Goal: Information Seeking & Learning: Learn about a topic

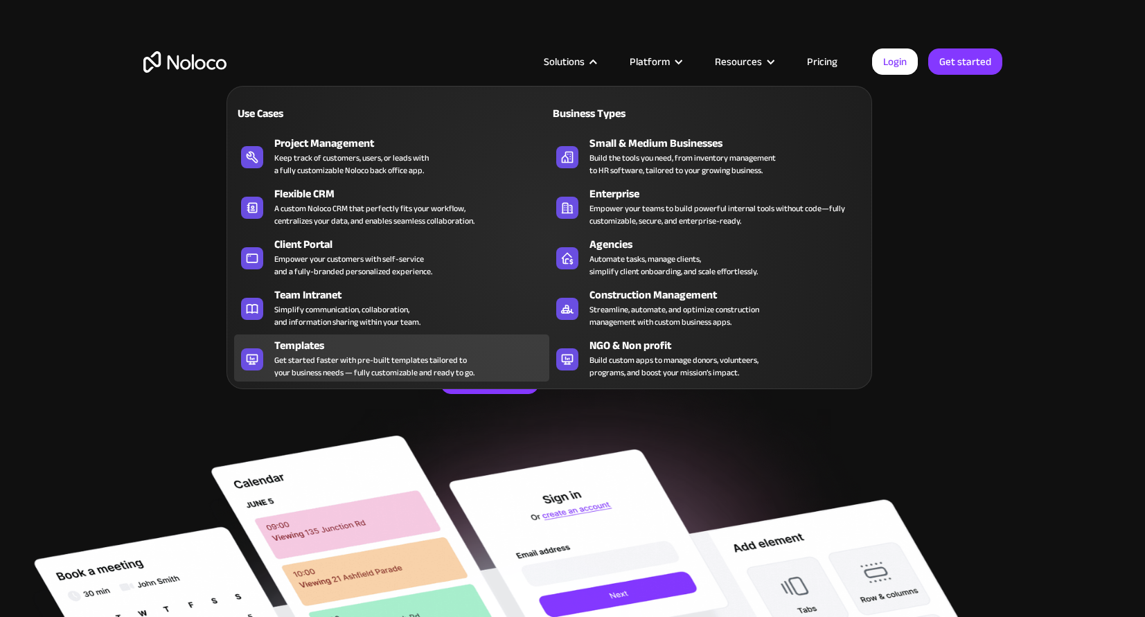
click at [341, 347] on div "Templates" at bounding box center [414, 345] width 281 height 17
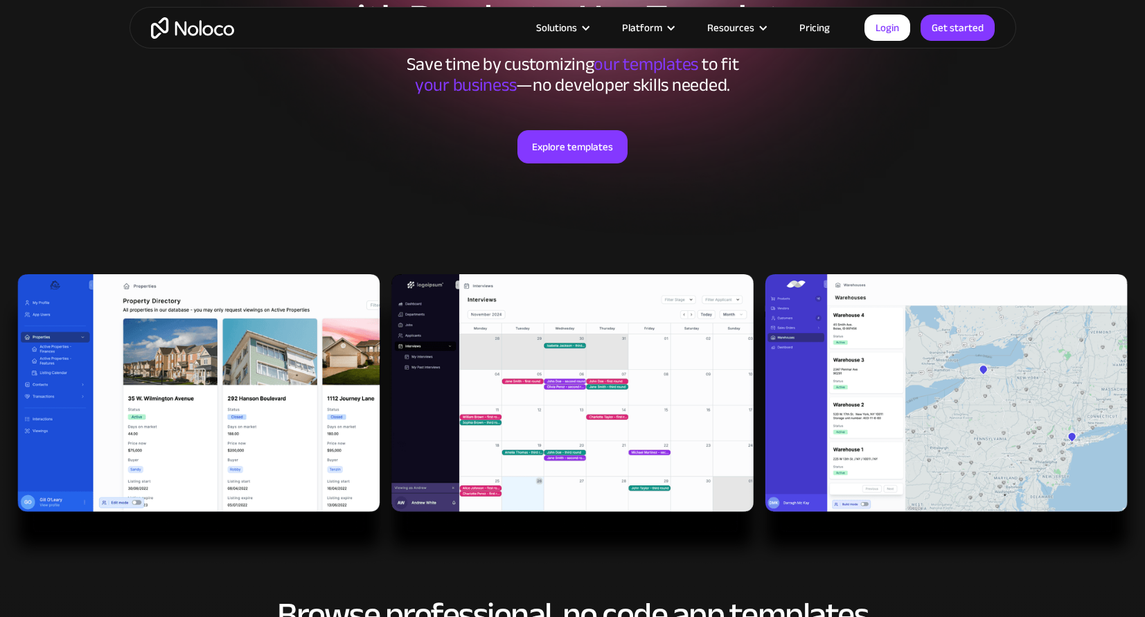
scroll to position [333, 0]
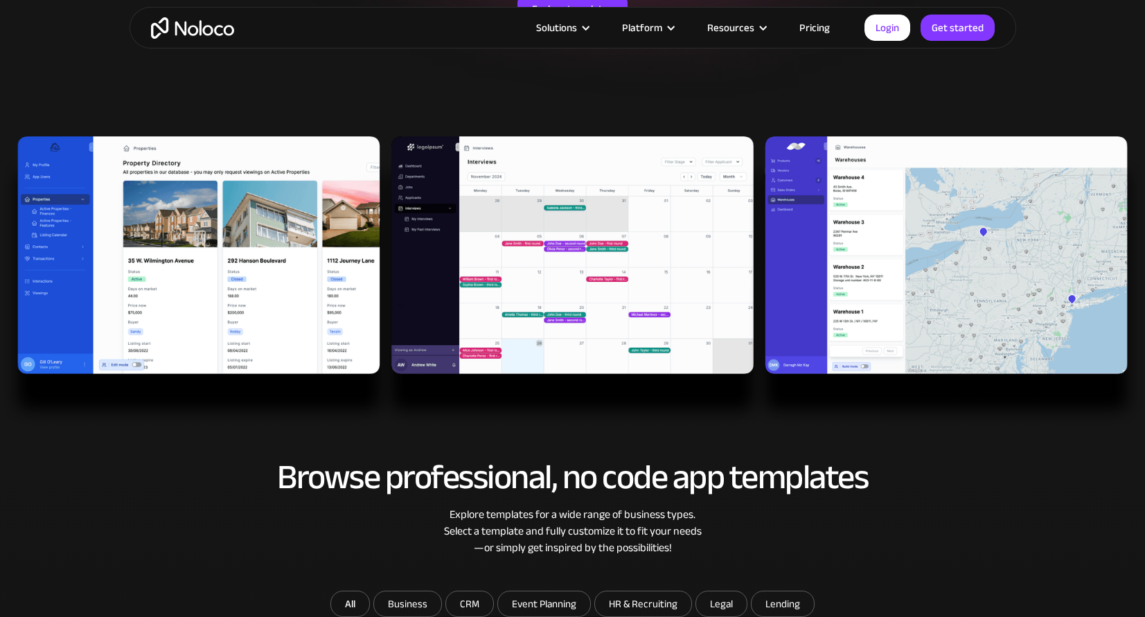
click at [913, 237] on img at bounding box center [572, 281] width 1145 height 291
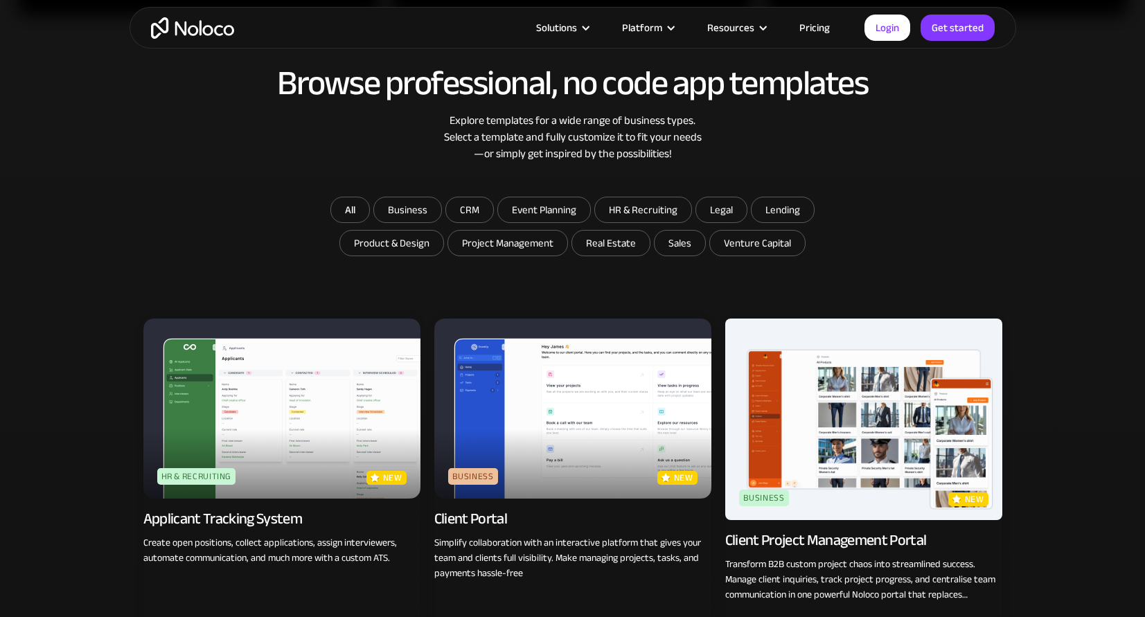
scroll to position [728, 0]
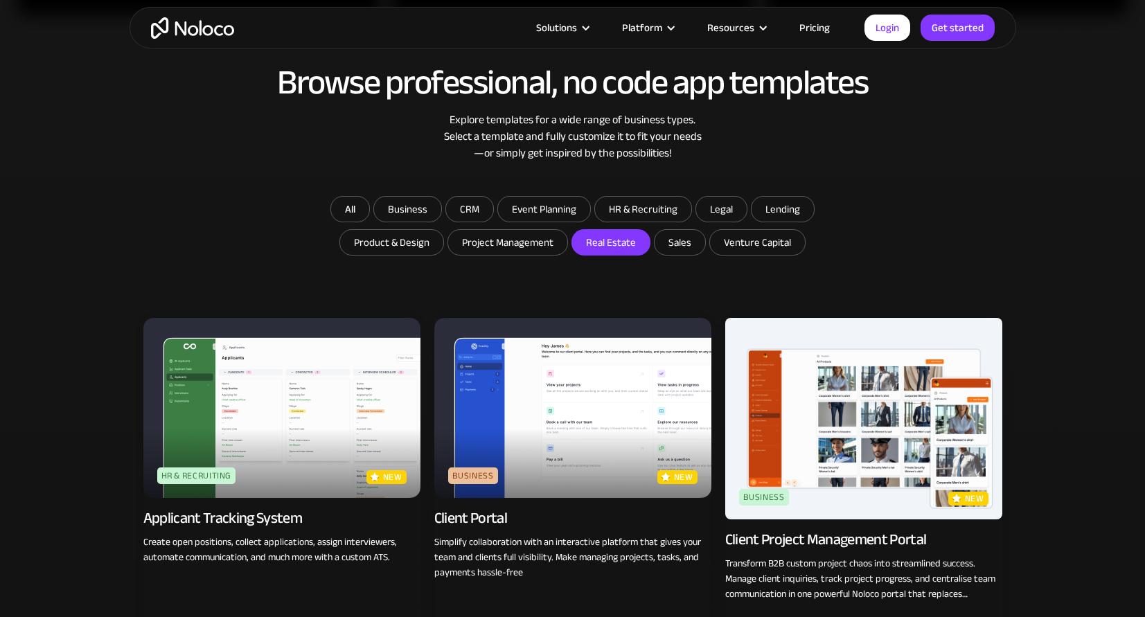
click at [612, 238] on input "Real Estate" at bounding box center [611, 242] width 78 height 25
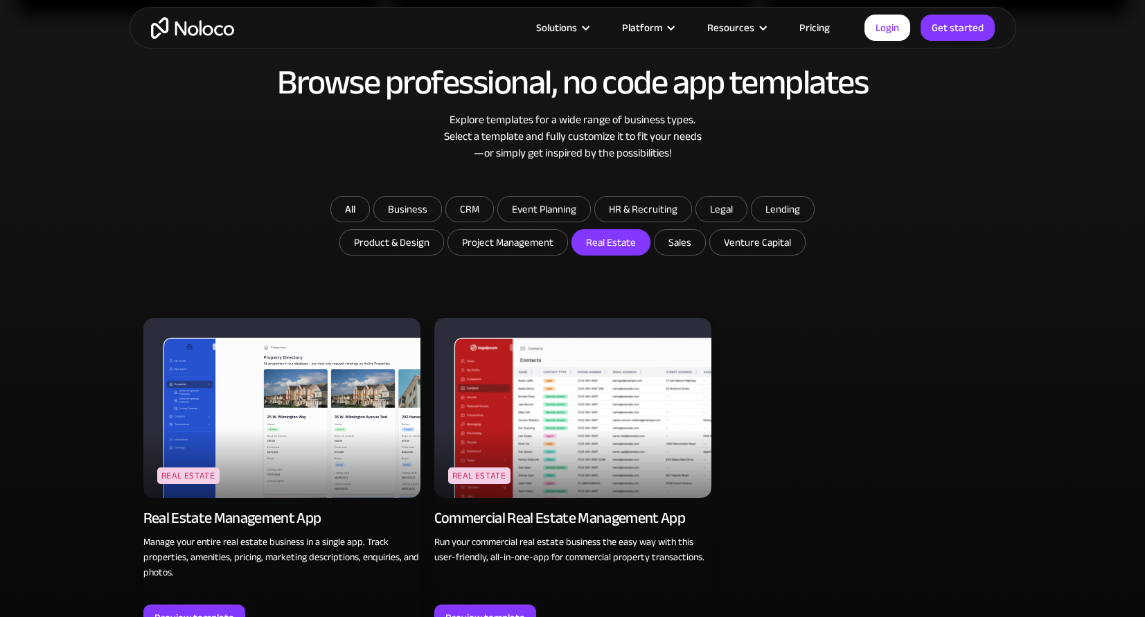
click at [312, 407] on img at bounding box center [281, 408] width 277 height 180
click at [350, 212] on link "All" at bounding box center [349, 209] width 39 height 26
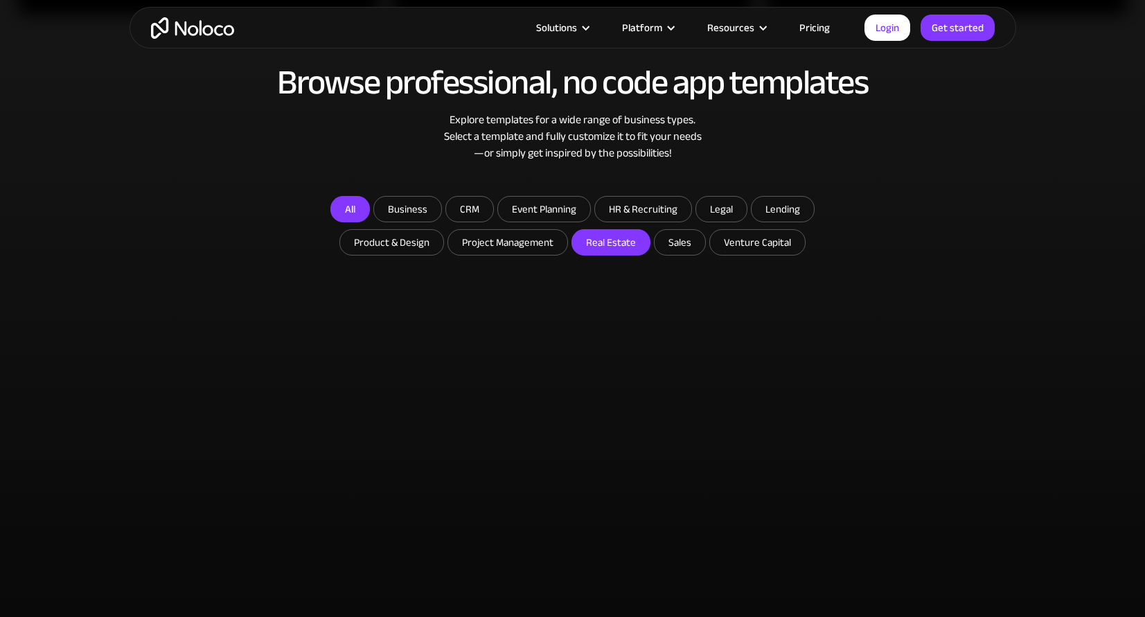
checkbox input "false"
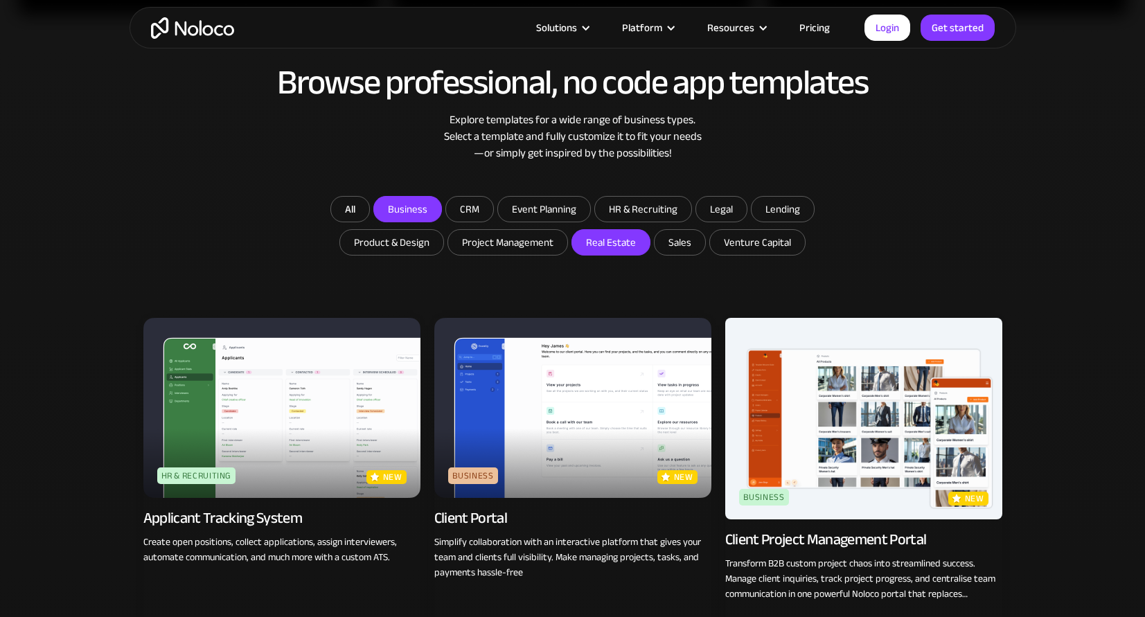
click at [418, 211] on input "Business" at bounding box center [407, 209] width 67 height 25
checkbox input "true"
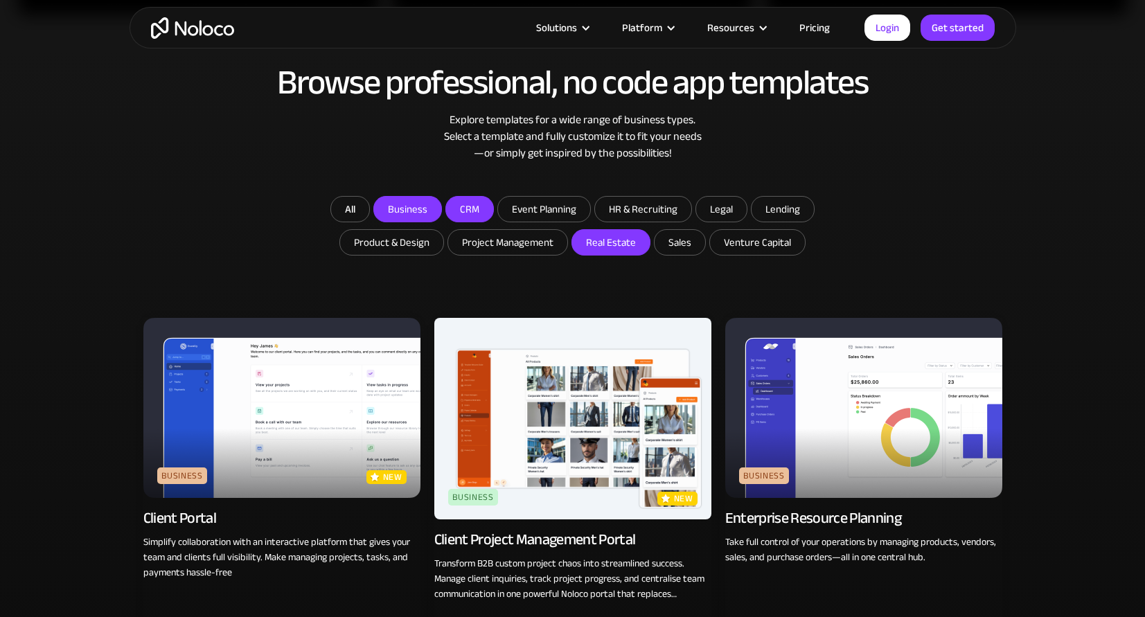
click at [441, 206] on input "CRM" at bounding box center [407, 209] width 67 height 25
checkbox input "true"
click at [650, 236] on input "Sales" at bounding box center [611, 242] width 78 height 25
checkbox input "true"
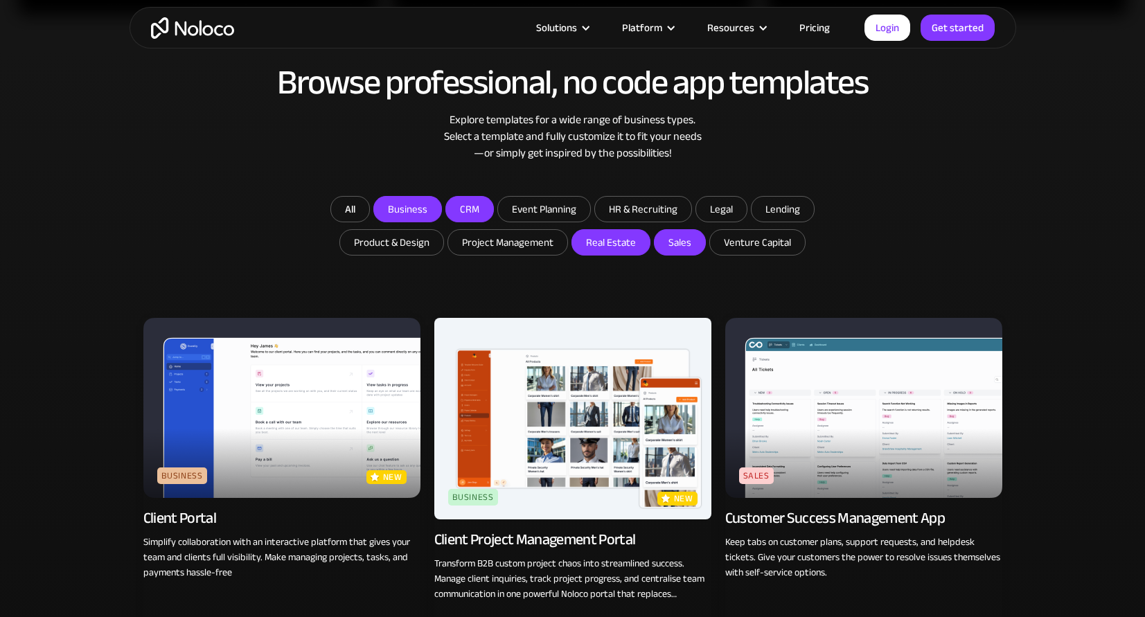
click at [613, 249] on input "Real Estate" at bounding box center [611, 242] width 78 height 25
checkbox input "true"
click at [441, 206] on input "CRM" at bounding box center [407, 209] width 67 height 25
checkbox input "false"
click at [436, 207] on input "Business" at bounding box center [407, 209] width 67 height 25
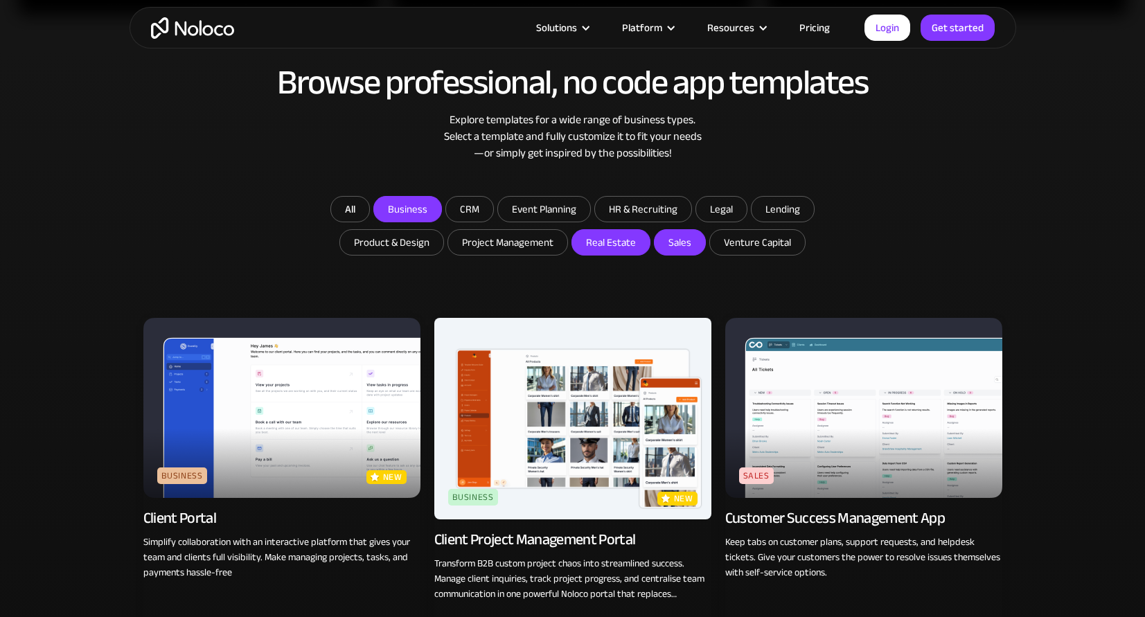
checkbox input "false"
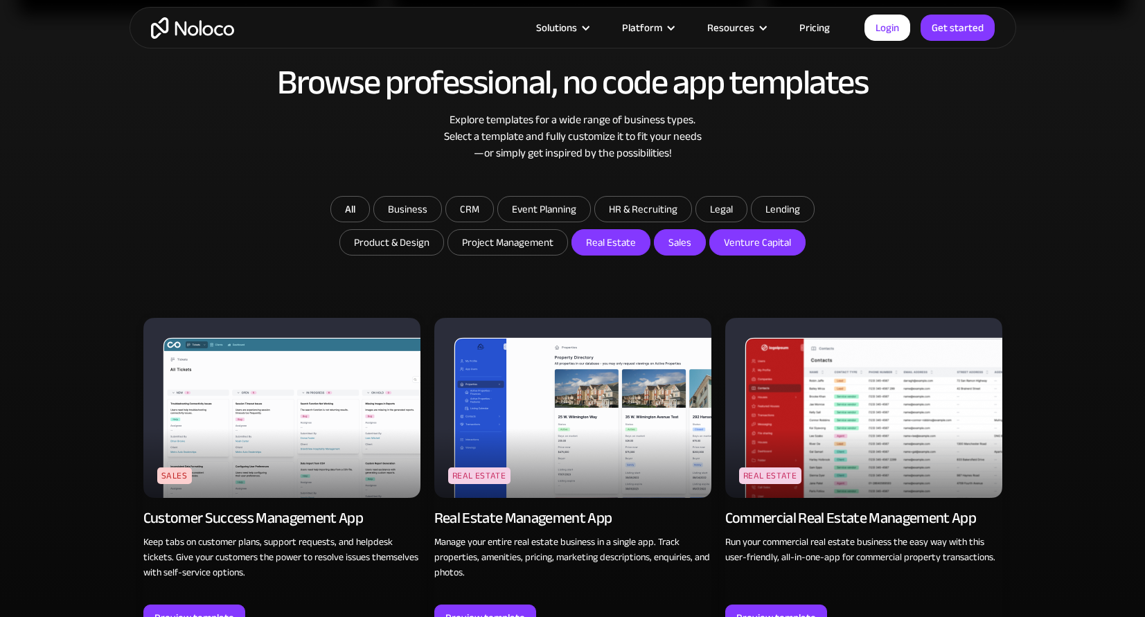
click at [650, 239] on input "Venture Capital" at bounding box center [611, 242] width 78 height 25
checkbox input "true"
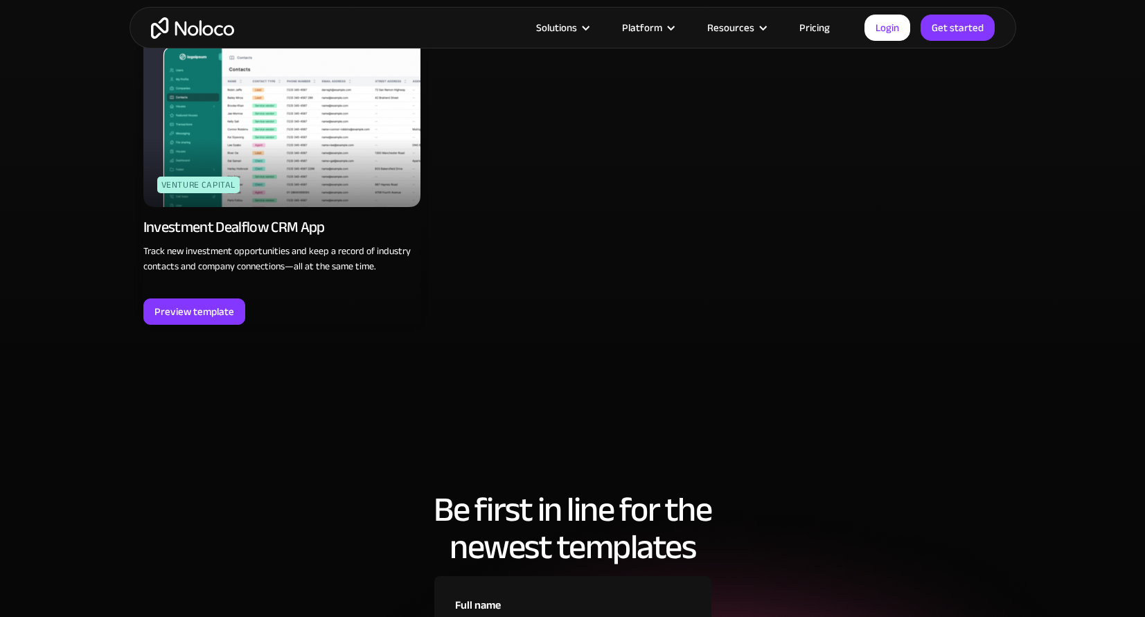
scroll to position [1396, 0]
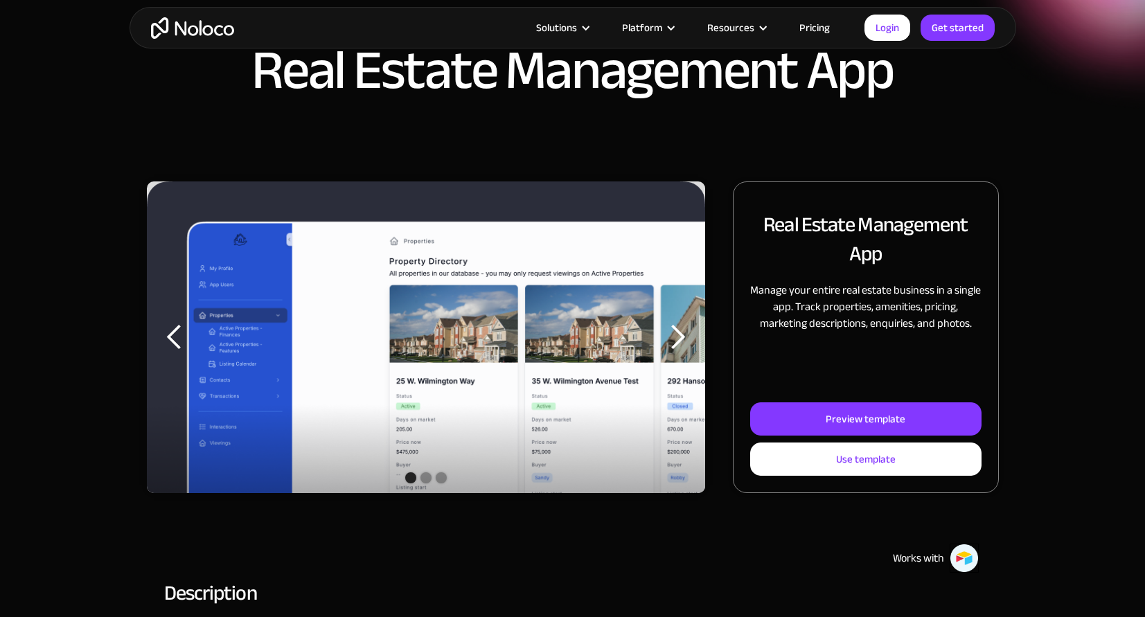
scroll to position [148, 0]
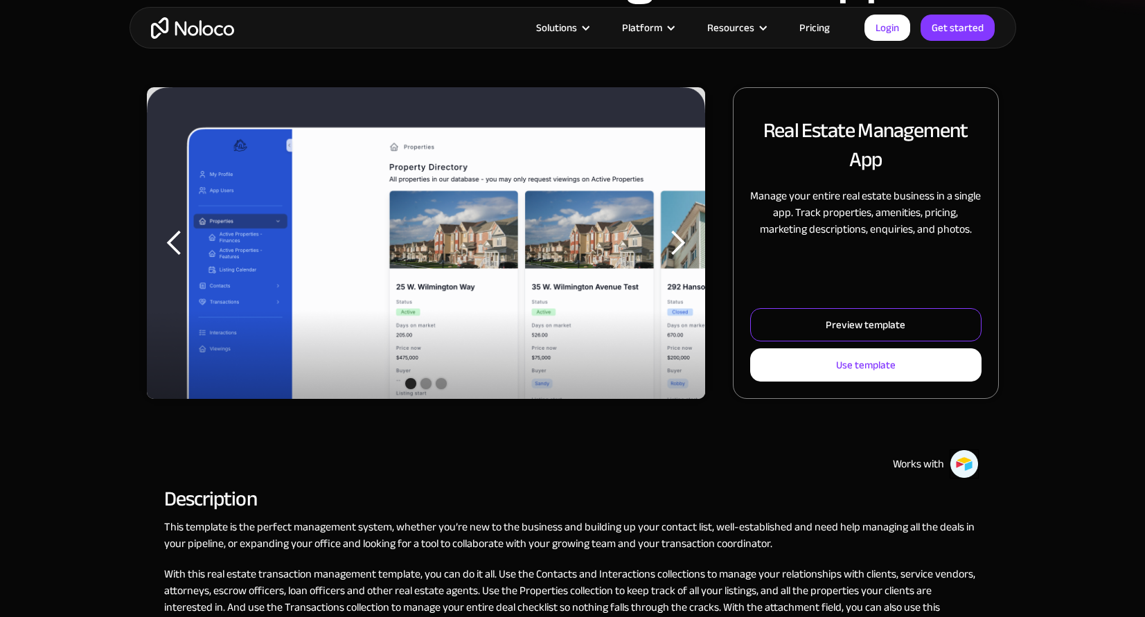
click at [781, 323] on link "Preview template" at bounding box center [865, 324] width 231 height 33
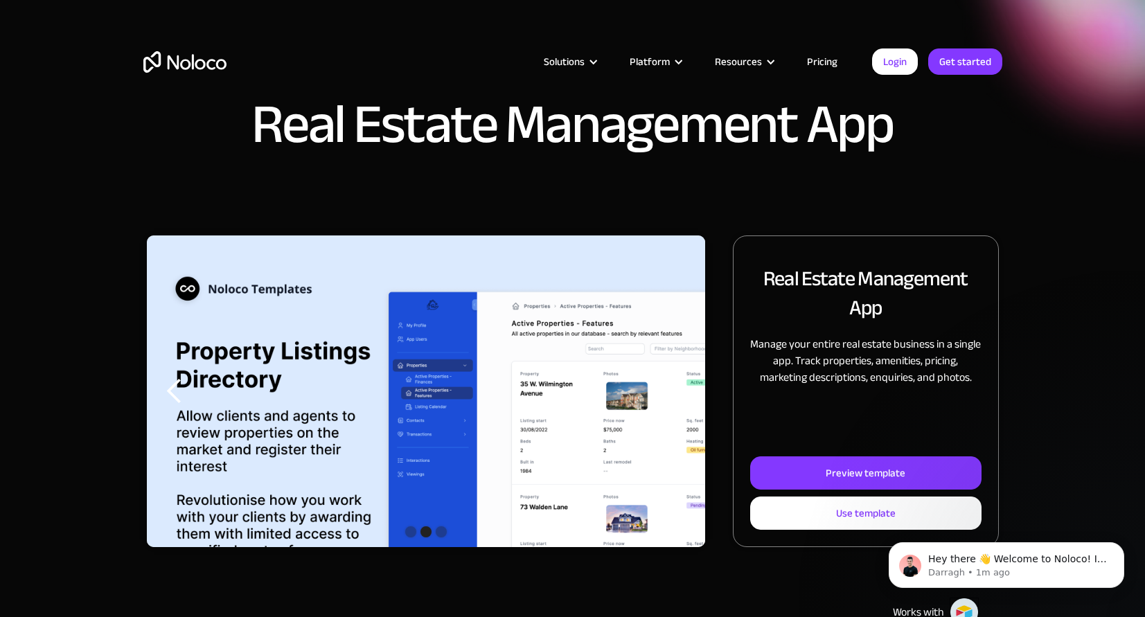
scroll to position [0, 0]
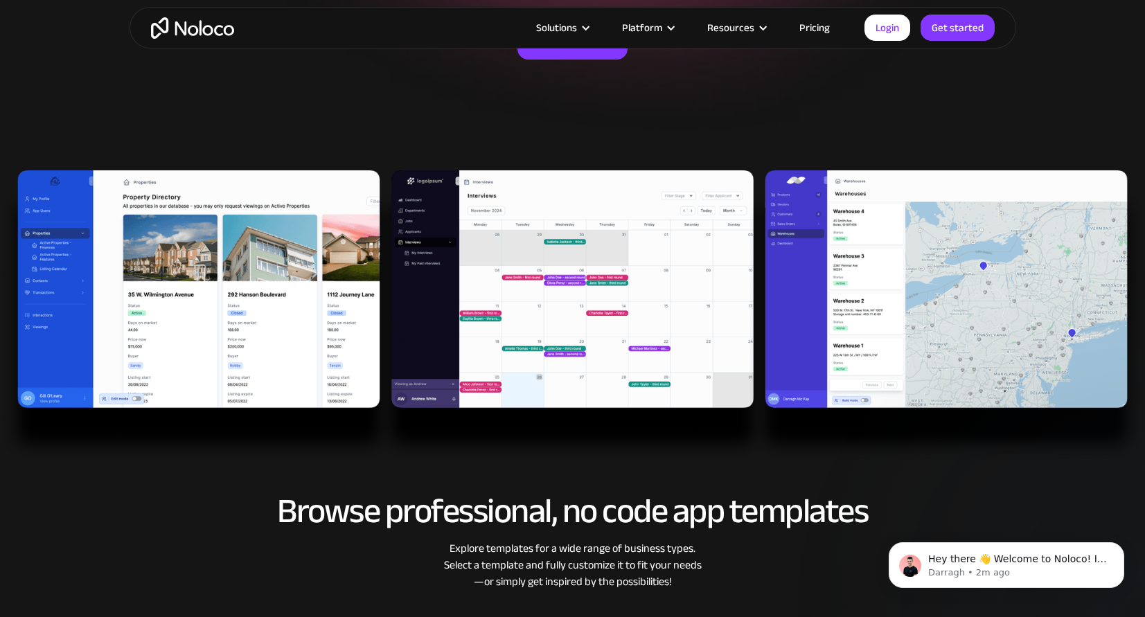
click at [842, 287] on img at bounding box center [572, 315] width 1145 height 291
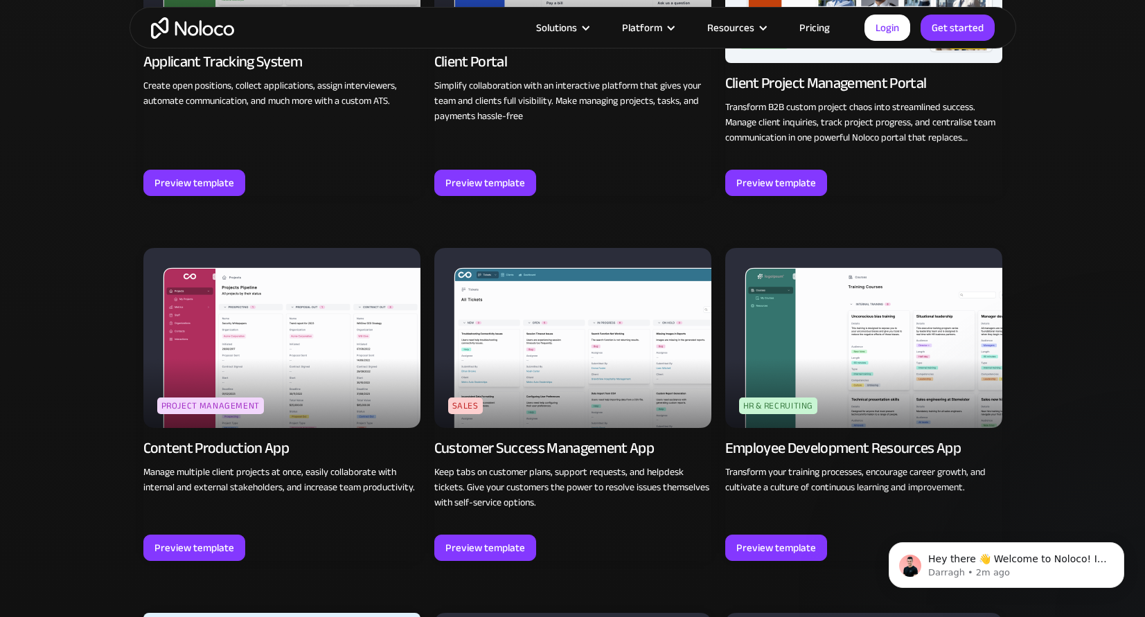
scroll to position [983, 0]
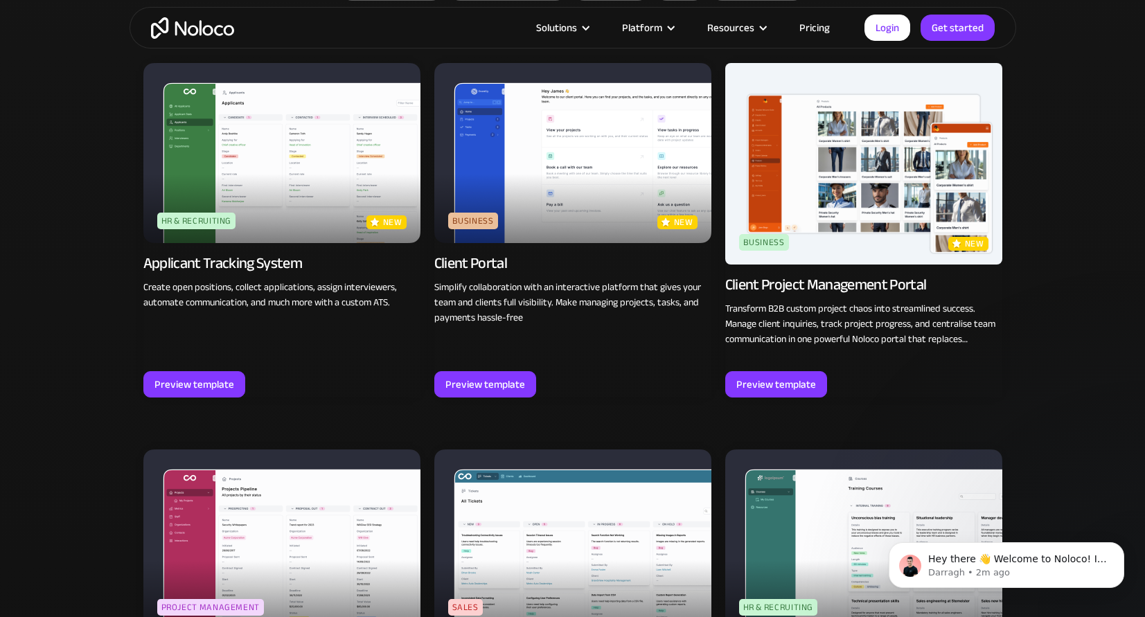
click at [812, 26] on link "Pricing" at bounding box center [814, 28] width 65 height 18
